Goal: Task Accomplishment & Management: Complete application form

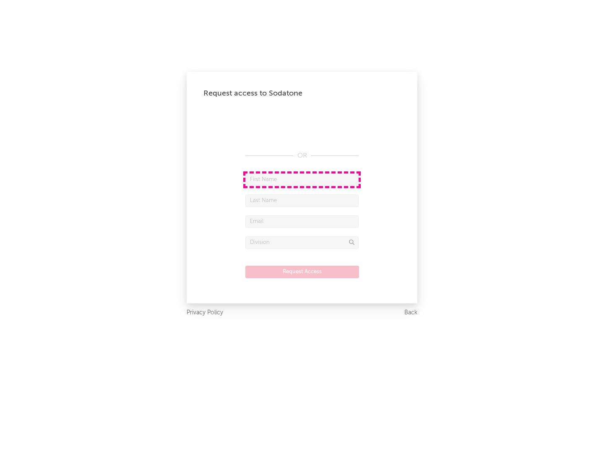
click at [302, 180] on input "text" at bounding box center [301, 180] width 113 height 13
type input "[PERSON_NAME]"
click at [302, 201] on input "text" at bounding box center [301, 201] width 113 height 13
type input "[PERSON_NAME]"
click at [302, 222] on input "text" at bounding box center [301, 222] width 113 height 13
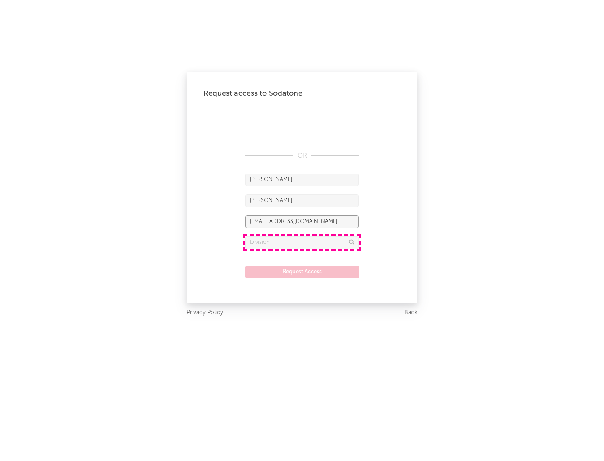
type input "[EMAIL_ADDRESS][DOMAIN_NAME]"
click at [302, 242] on input "text" at bounding box center [301, 243] width 113 height 13
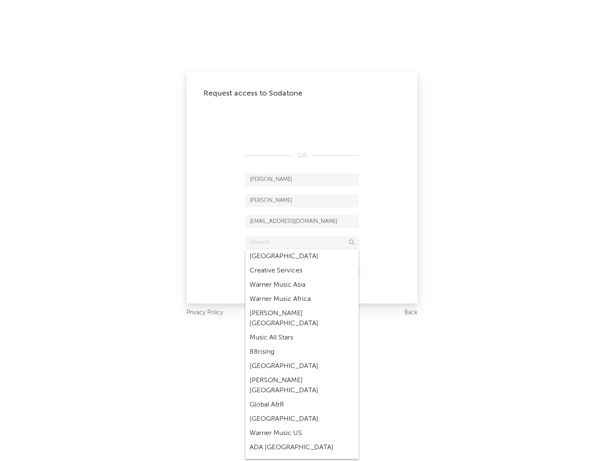
click at [302, 331] on div "Music All Stars" at bounding box center [301, 338] width 113 height 14
type input "Music All Stars"
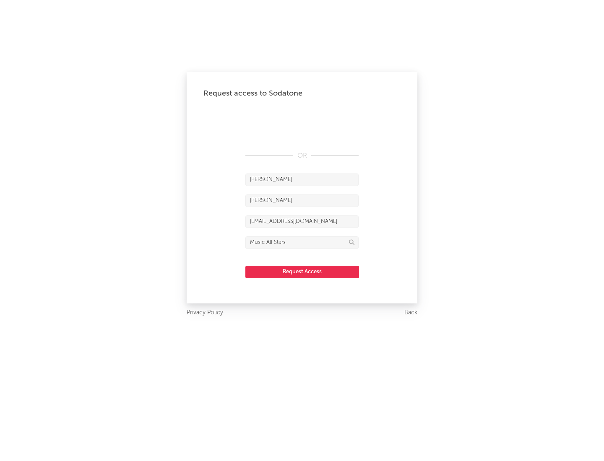
click at [302, 272] on button "Request Access" at bounding box center [302, 272] width 114 height 13
